Goal: Feedback & Contribution: Submit feedback/report problem

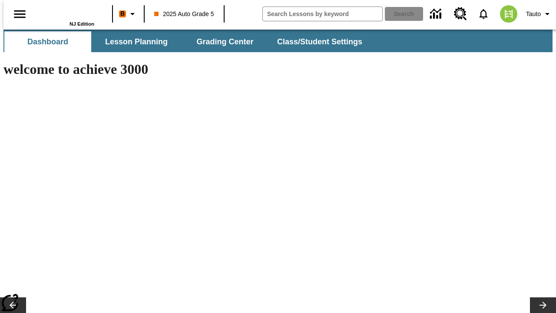
type input "-1"
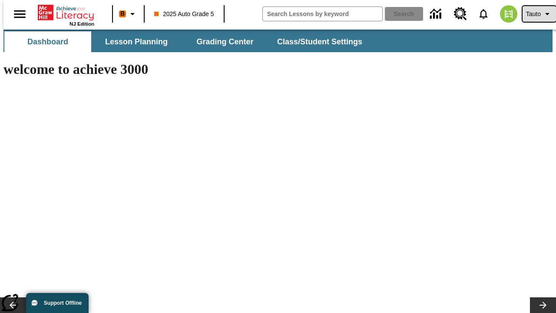
click at [535, 14] on span "Tauto" at bounding box center [533, 14] width 15 height 9
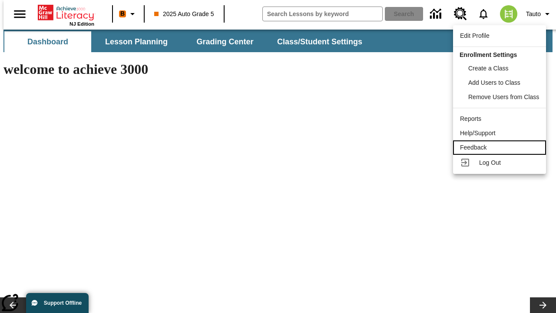
click at [501, 147] on div "Feedback" at bounding box center [499, 147] width 79 height 9
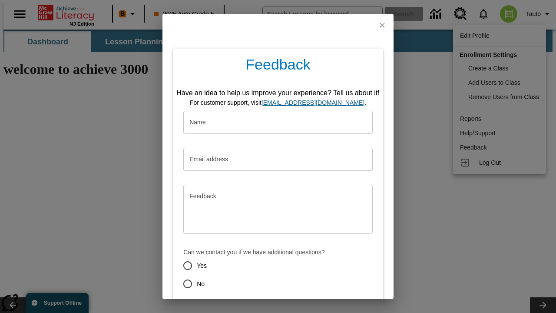
click at [232, 307] on button "Submit" at bounding box center [238, 315] width 34 height 16
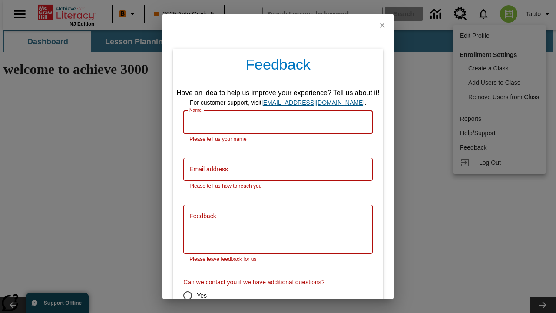
scroll to position [43, 0]
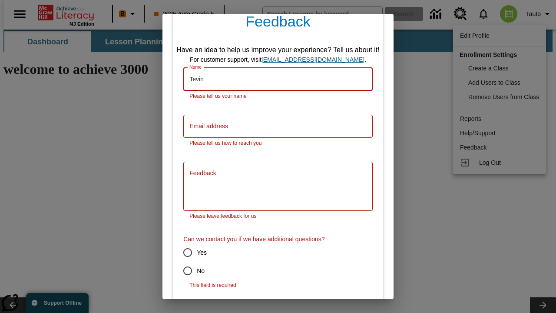
type input "Tevin"
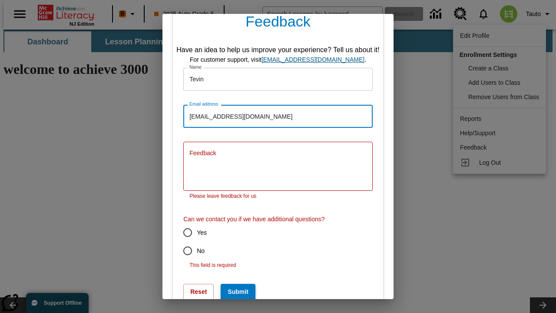
type input "[EMAIL_ADDRESS][DOMAIN_NAME]"
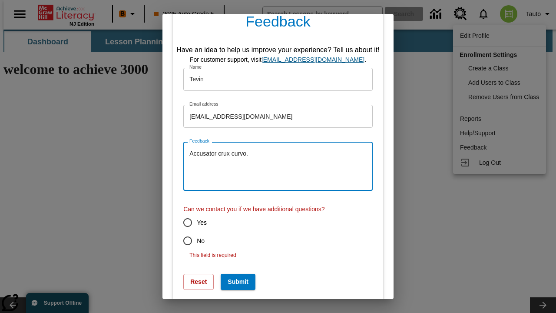
type textarea "Accusator crux curvo."
click at [182, 241] on input "No" at bounding box center [188, 241] width 18 height 18
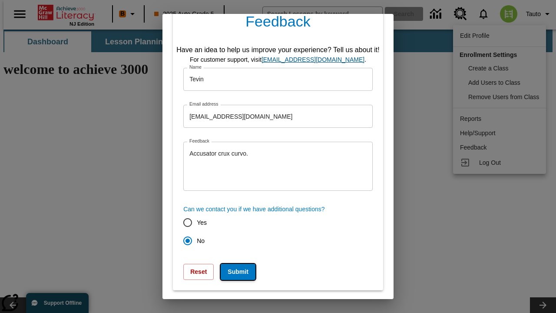
click at [232, 272] on button "Submit" at bounding box center [238, 272] width 34 height 16
radio input "false"
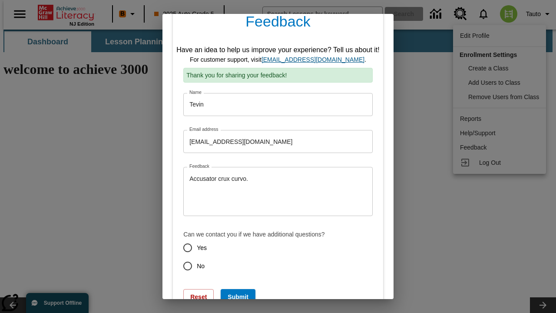
click at [316, 60] on link "[EMAIL_ADDRESS][DOMAIN_NAME]" at bounding box center [313, 59] width 103 height 7
